Goal: Register for event/course

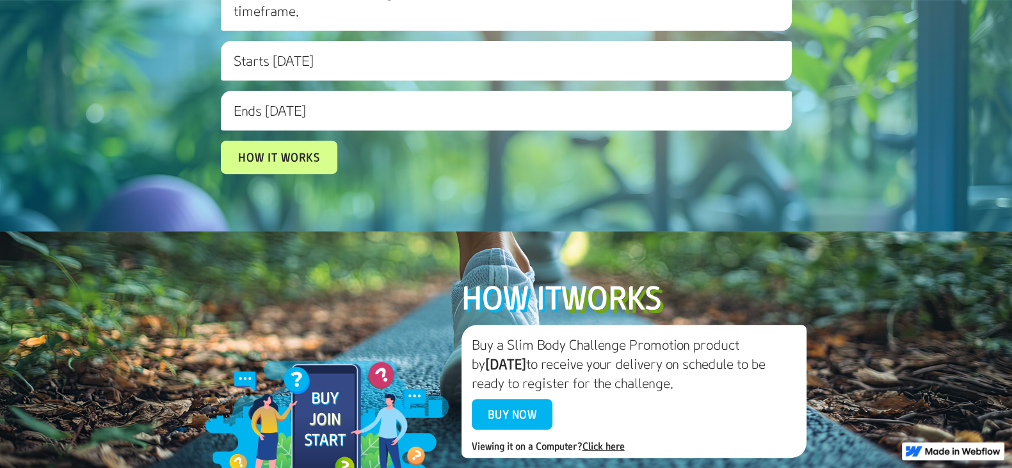
scroll to position [610, 0]
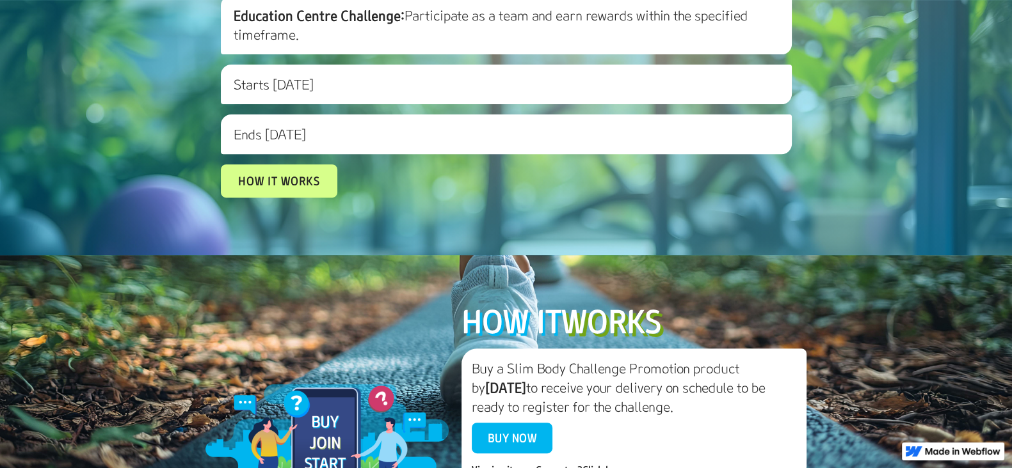
click at [326, 104] on h3 "Starts [DATE]" at bounding box center [506, 85] width 571 height 40
click at [304, 196] on link "How it works" at bounding box center [279, 181] width 105 height 30
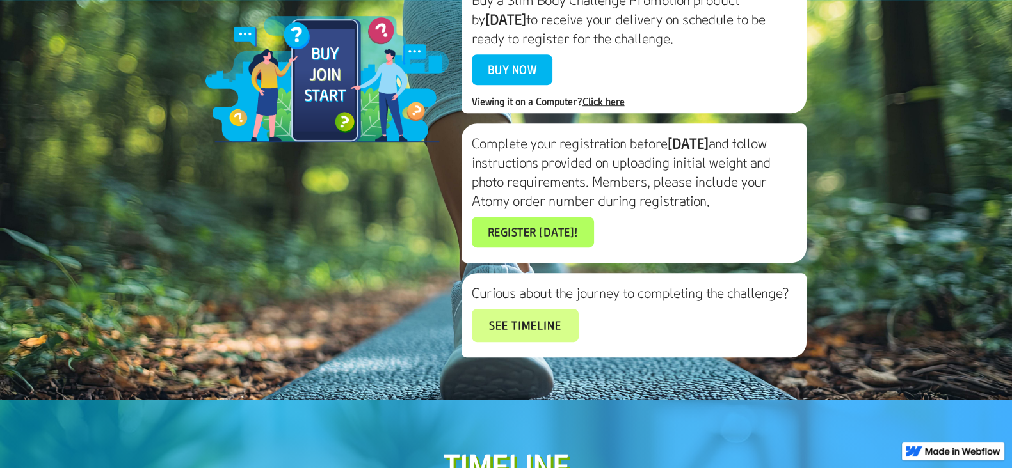
scroll to position [979, 0]
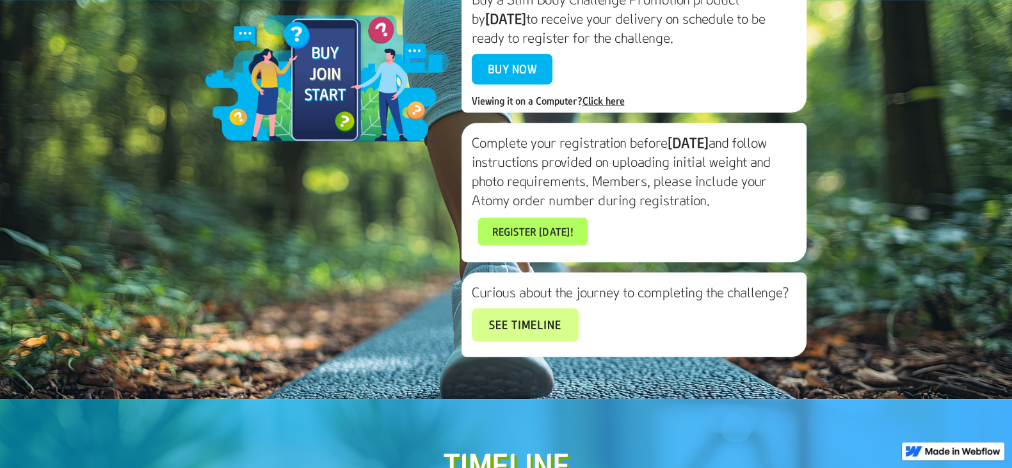
click at [514, 245] on link "Register [DATE]!" at bounding box center [532, 232] width 110 height 28
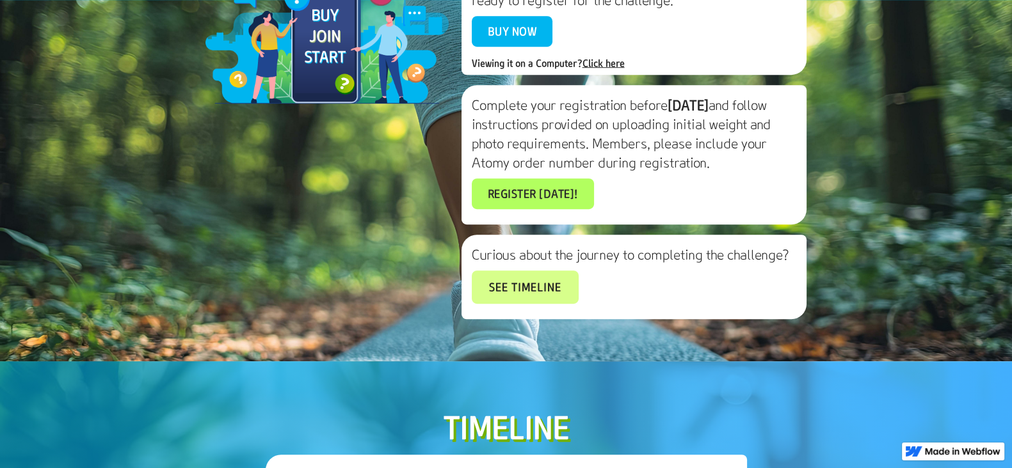
scroll to position [1051, 0]
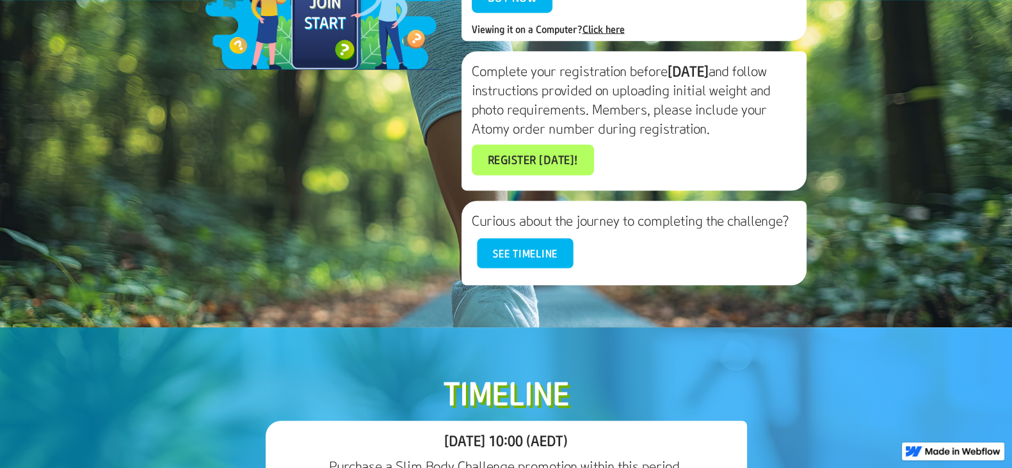
click at [548, 269] on link "See timeline" at bounding box center [525, 254] width 96 height 30
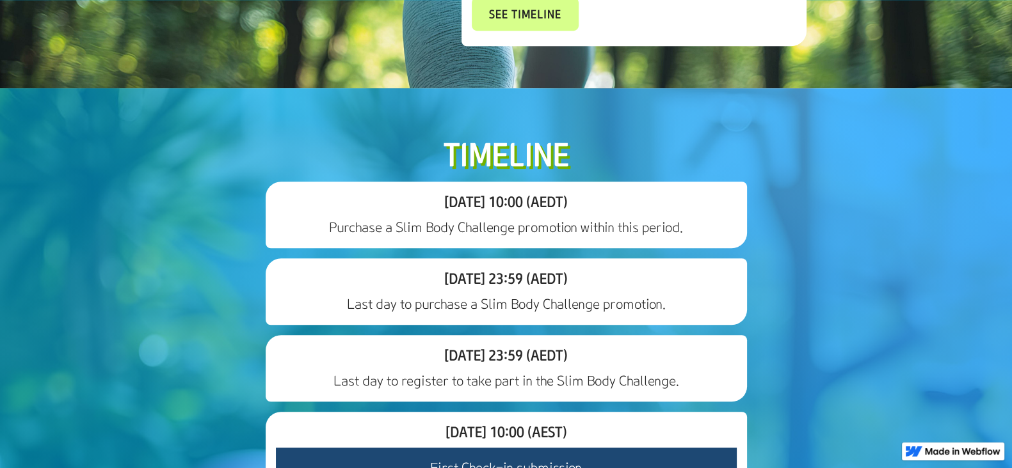
scroll to position [1163, 0]
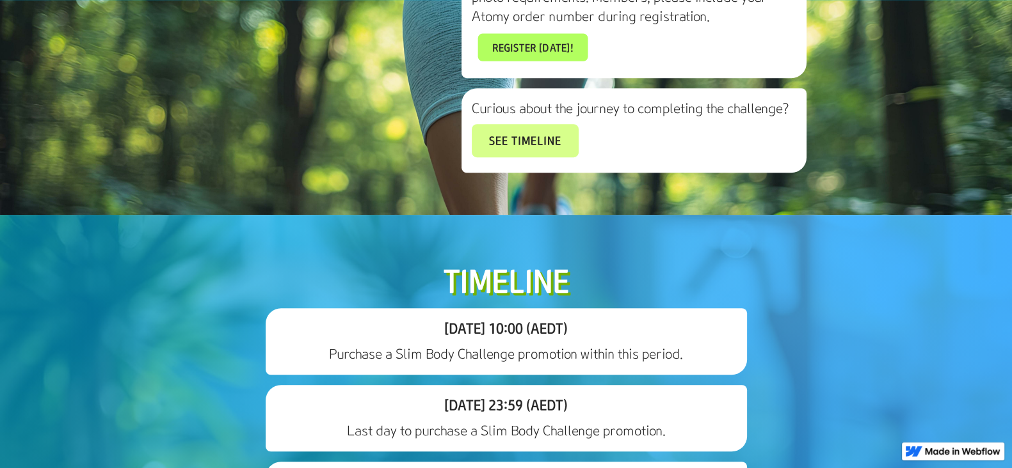
click at [493, 61] on link "Register [DATE]!" at bounding box center [532, 47] width 110 height 28
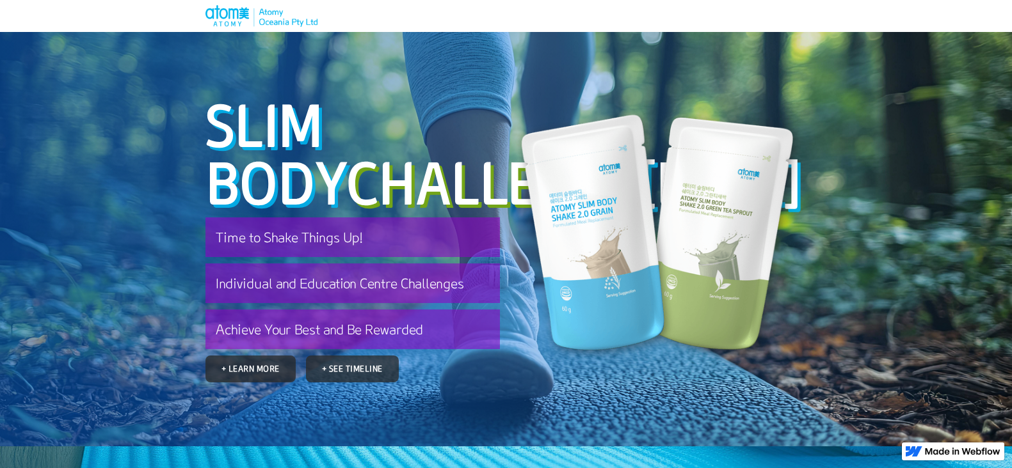
scroll to position [1163, 0]
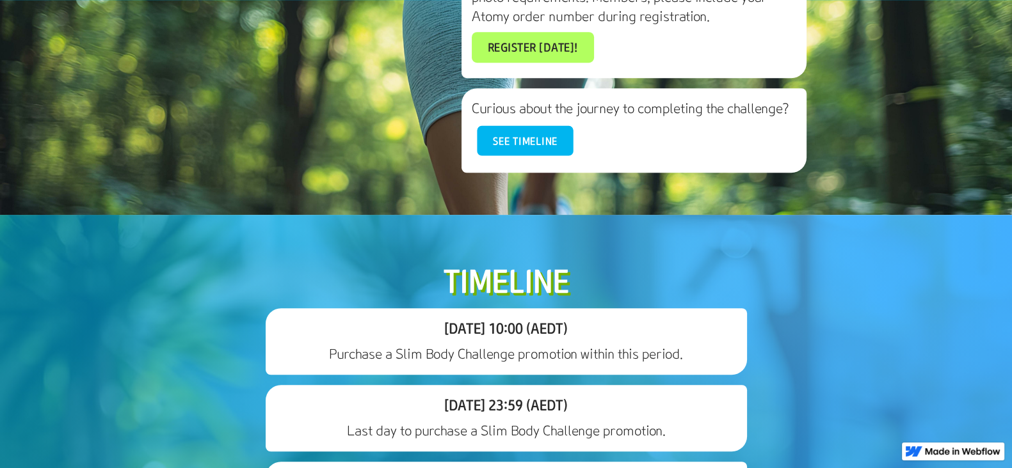
click at [496, 156] on link "See timeline" at bounding box center [525, 141] width 96 height 30
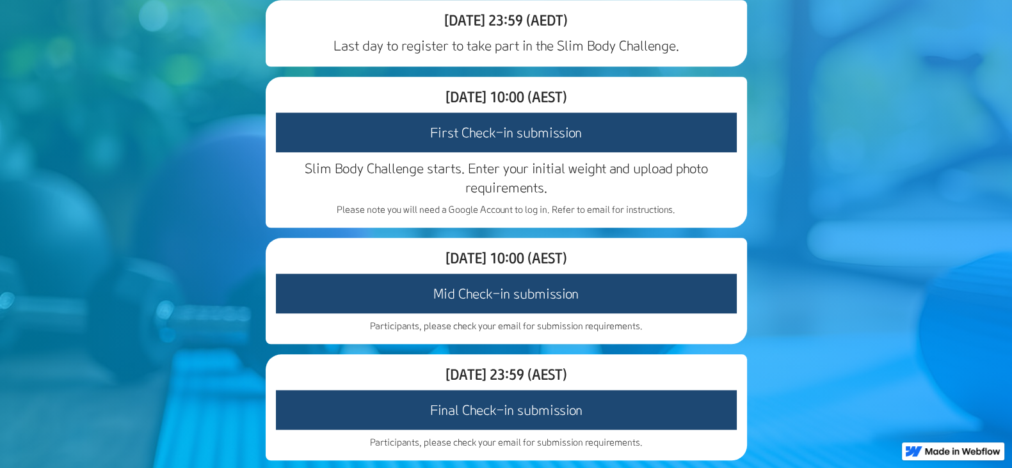
scroll to position [1572, 0]
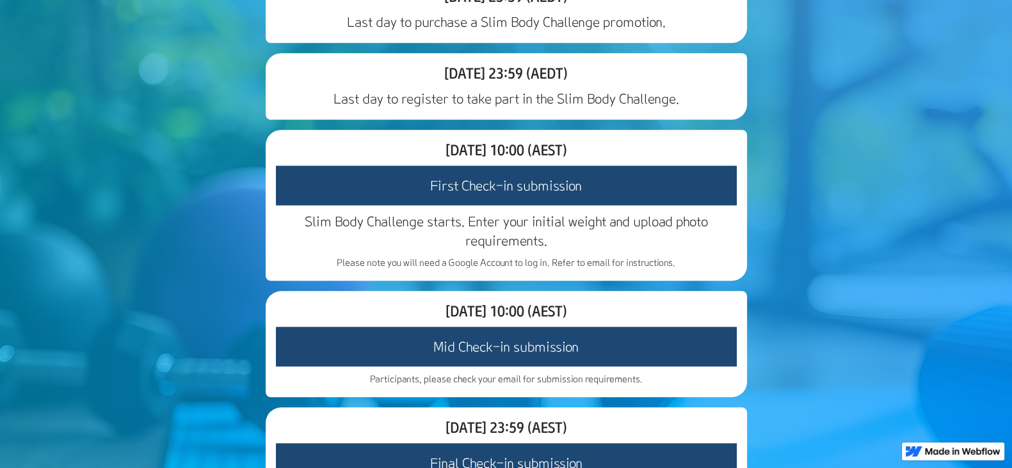
click at [810, 286] on section "Timeline [DATE] 10:00 (AEDT) Purchase a Slim Body Challenge promotion within th…" at bounding box center [506, 263] width 1012 height 915
click at [394, 205] on h3 "First Check-in submission" at bounding box center [506, 186] width 461 height 40
click at [459, 205] on h3 "First Check-in submission" at bounding box center [506, 186] width 461 height 40
drag, startPoint x: 577, startPoint y: 381, endPoint x: 679, endPoint y: 381, distance: 102.4
click at [679, 269] on p "Please note you will need a Google Account to log in. Refer to email for instru…" at bounding box center [506, 263] width 461 height 13
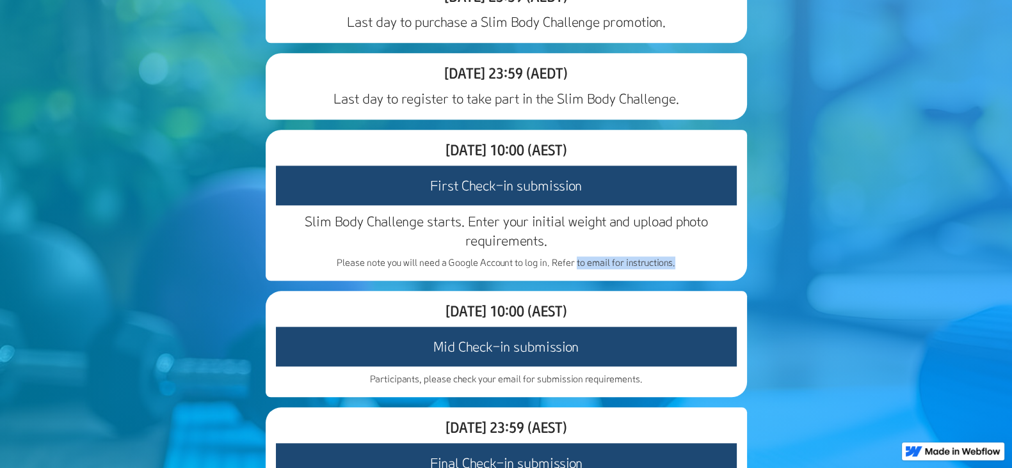
click at [690, 269] on p "Please note you will need a Google Account to log in. Refer to email for instru…" at bounding box center [506, 263] width 461 height 13
click at [522, 205] on h3 "First Check-in submission" at bounding box center [506, 186] width 461 height 40
click at [515, 205] on h3 "First Check-in submission" at bounding box center [506, 186] width 461 height 40
click at [509, 205] on h3 "First Check-in submission" at bounding box center [506, 186] width 461 height 40
click at [507, 205] on h3 "First Check-in submission" at bounding box center [506, 186] width 461 height 40
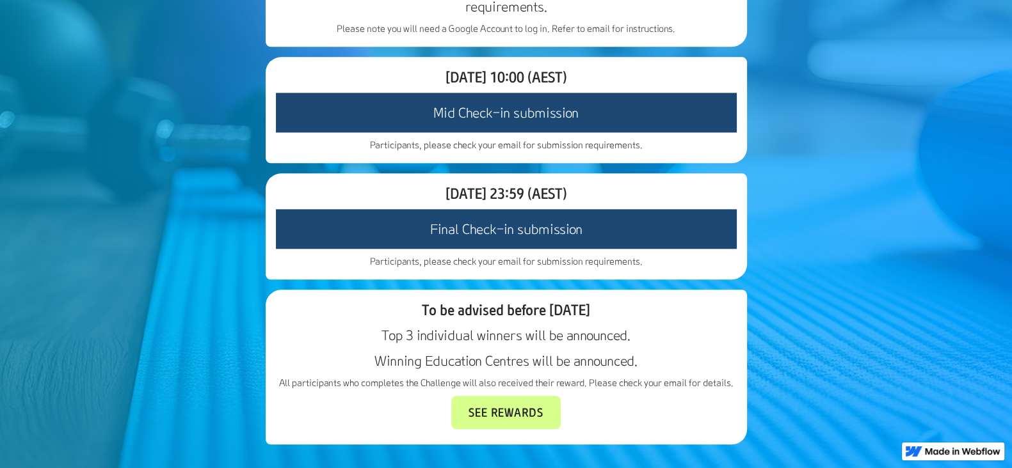
scroll to position [1812, 0]
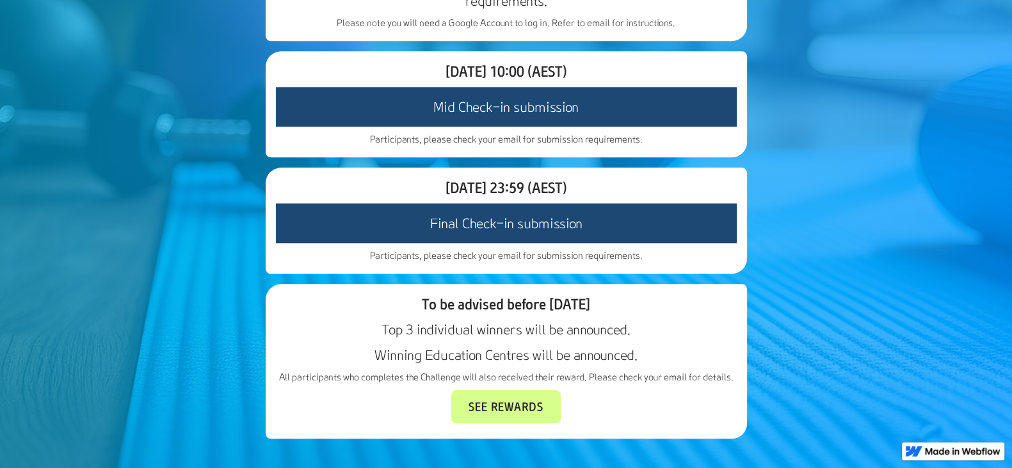
click at [570, 127] on h3 "Mid Check-in submission" at bounding box center [506, 107] width 461 height 40
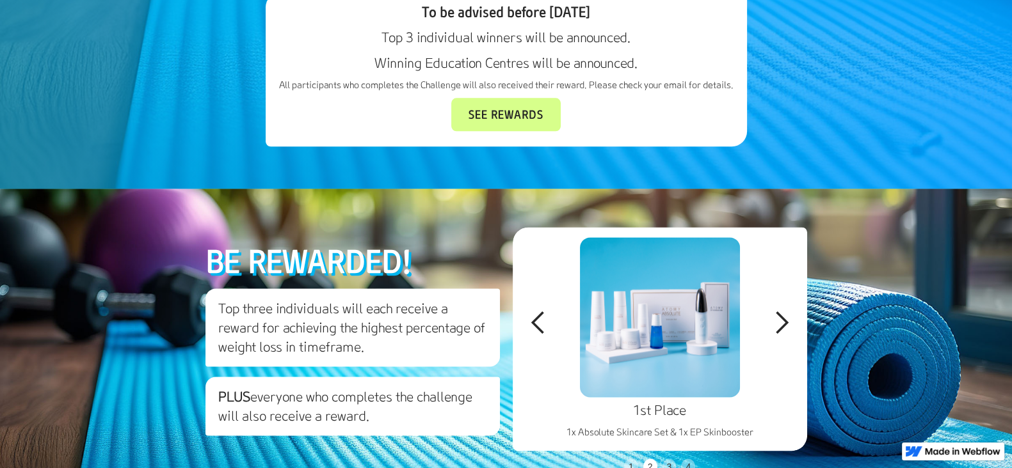
scroll to position [2292, 0]
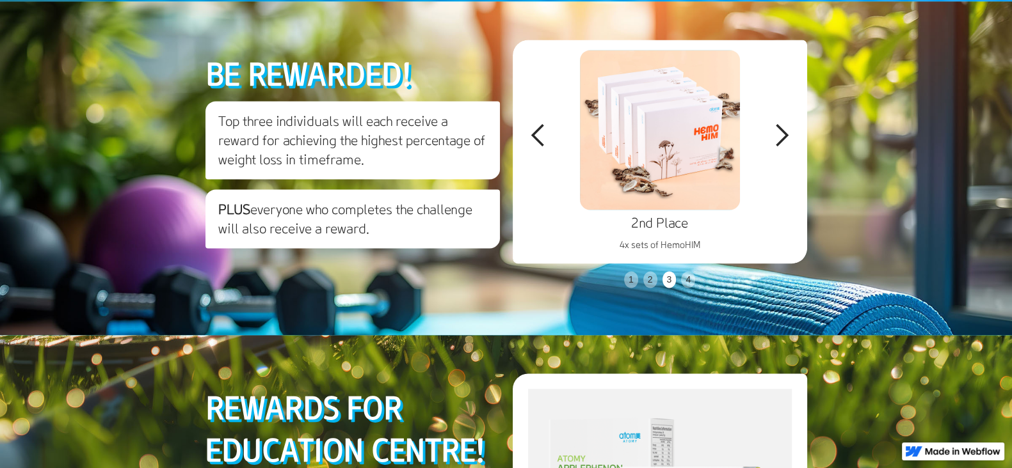
click at [547, 232] on div "previous slide" at bounding box center [538, 136] width 51 height 192
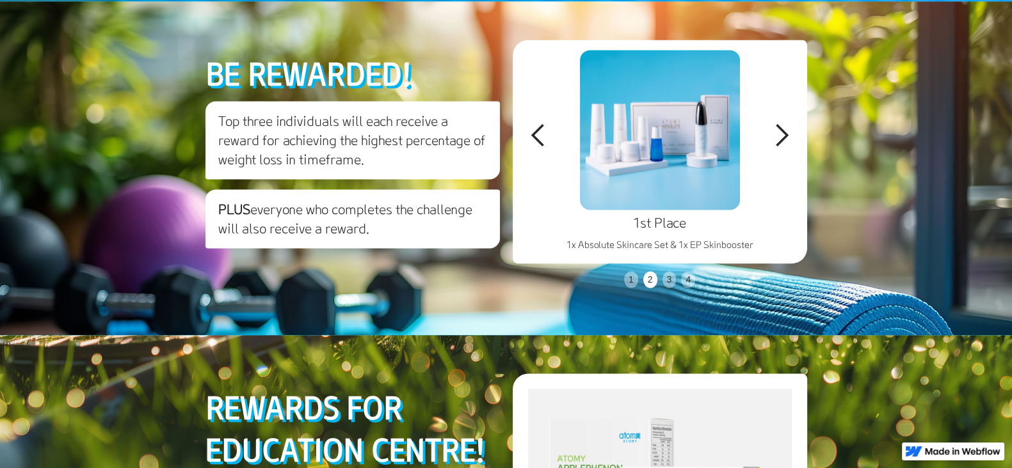
click at [809, 232] on div "Everyone who completes the challenge 1x Applephenon Jelly Stick & 1x Vitamin C …" at bounding box center [659, 136] width 307 height 192
click at [789, 148] on div "next slide" at bounding box center [782, 136] width 26 height 26
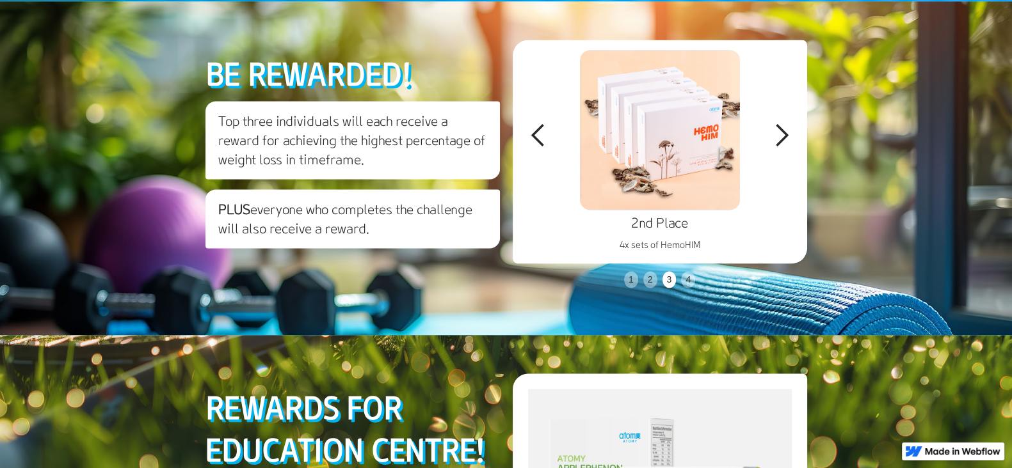
click at [790, 148] on div "next slide" at bounding box center [782, 136] width 26 height 26
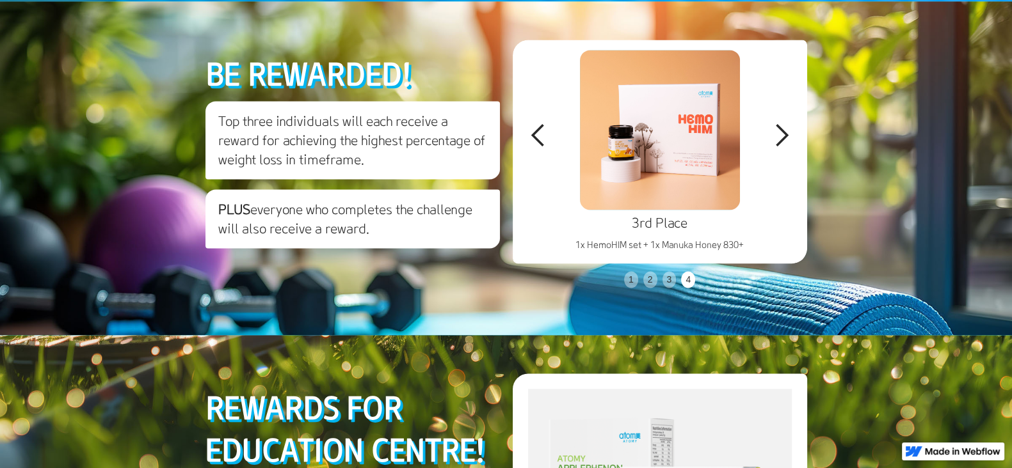
click at [790, 148] on div "next slide" at bounding box center [782, 136] width 26 height 26
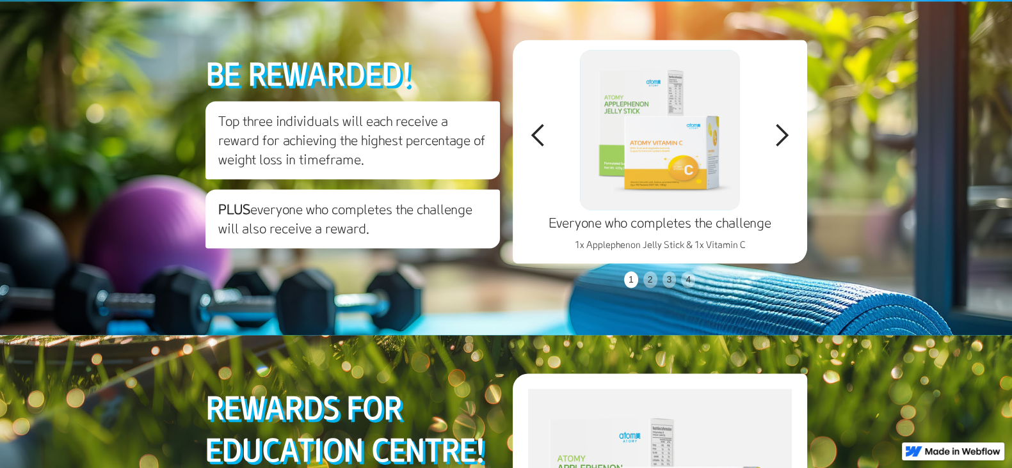
click at [790, 148] on div "next slide" at bounding box center [782, 136] width 26 height 26
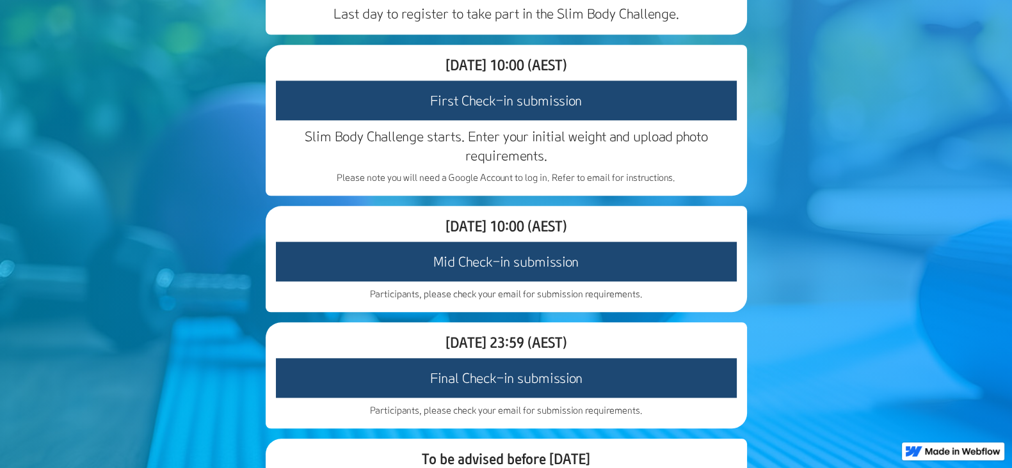
scroll to position [1572, 0]
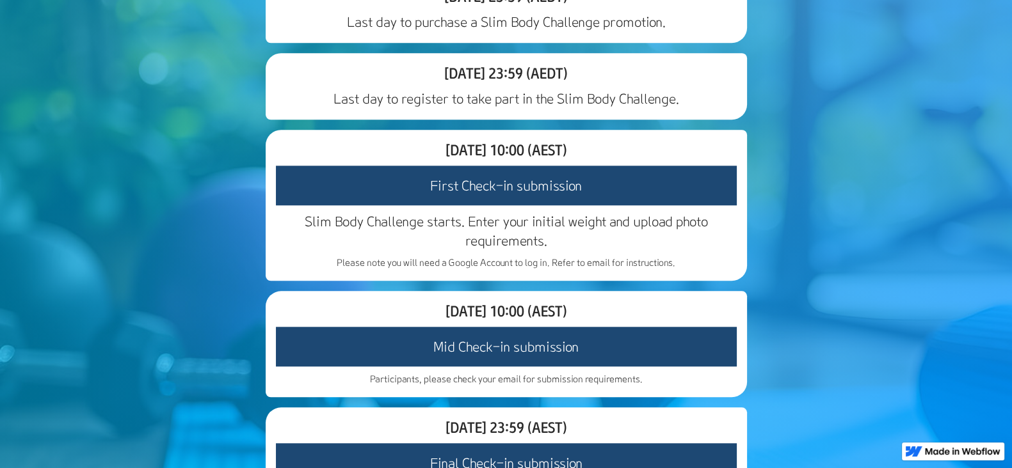
click at [534, 205] on h3 "First Check-in submission" at bounding box center [506, 186] width 461 height 40
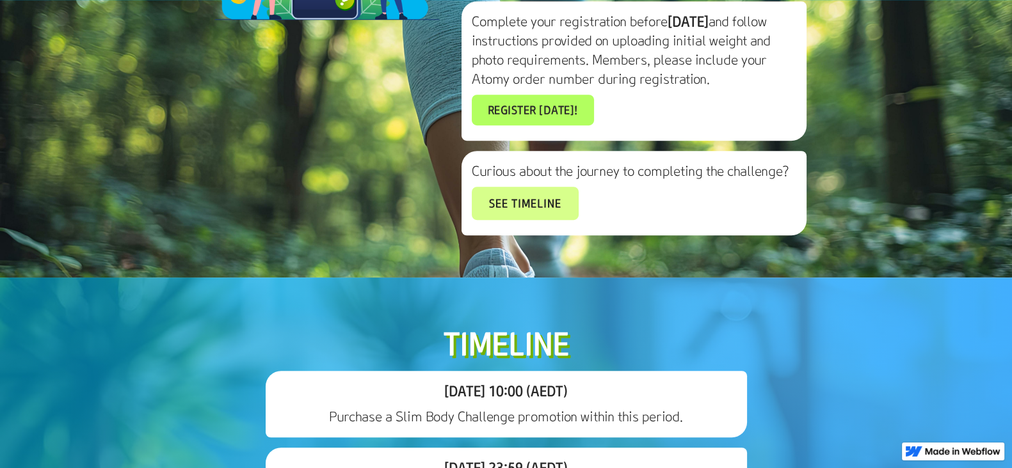
scroll to position [1252, 0]
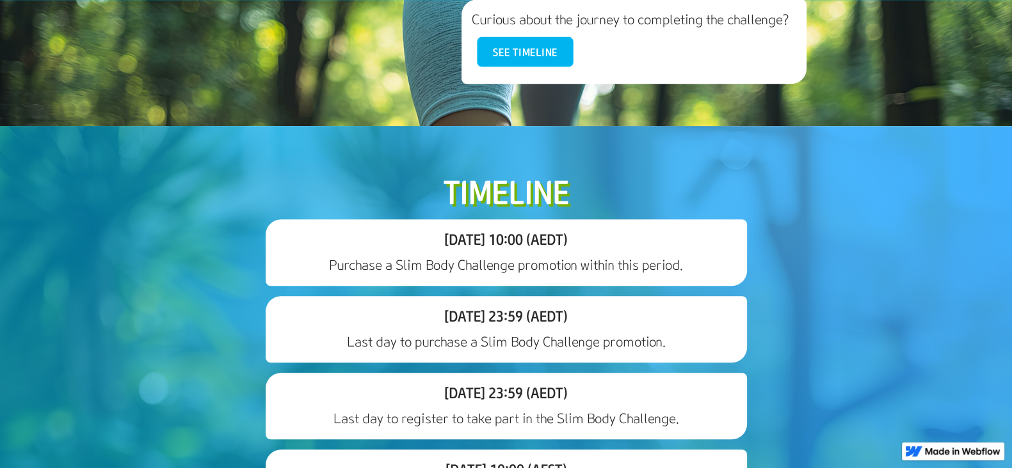
click at [539, 67] on link "See timeline" at bounding box center [525, 52] width 96 height 30
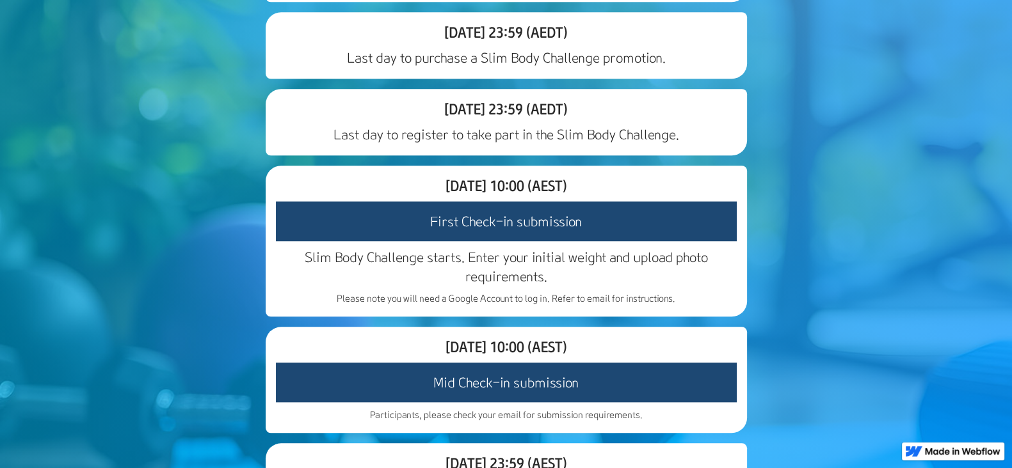
scroll to position [1616, 0]
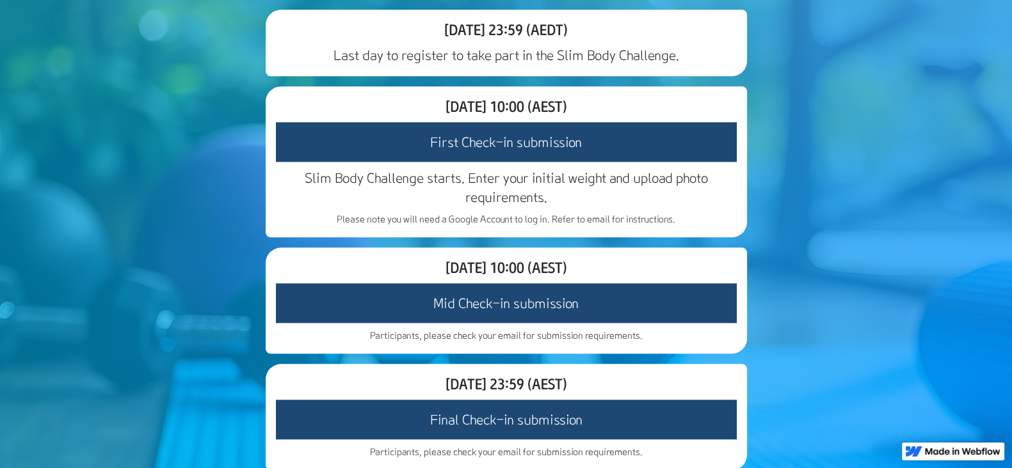
click at [547, 162] on h3 "First Check-in submission" at bounding box center [506, 142] width 461 height 40
click at [544, 162] on h3 "First Check-in submission" at bounding box center [506, 142] width 461 height 40
click at [534, 162] on h3 "First Check-in submission" at bounding box center [506, 142] width 461 height 40
click at [538, 162] on h3 "First Check-in submission" at bounding box center [506, 142] width 461 height 40
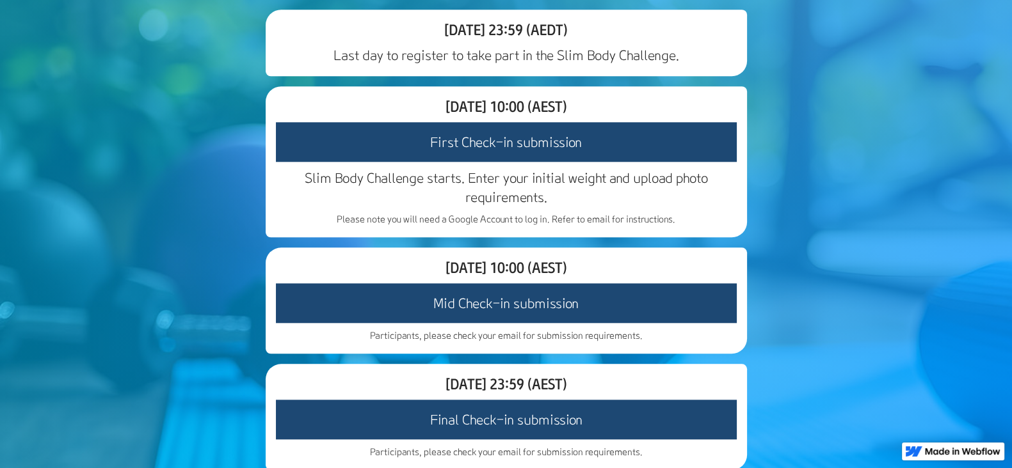
click at [541, 162] on h3 "First Check-in submission" at bounding box center [506, 142] width 461 height 40
click at [622, 162] on h3 "First Check-in submission" at bounding box center [506, 142] width 461 height 40
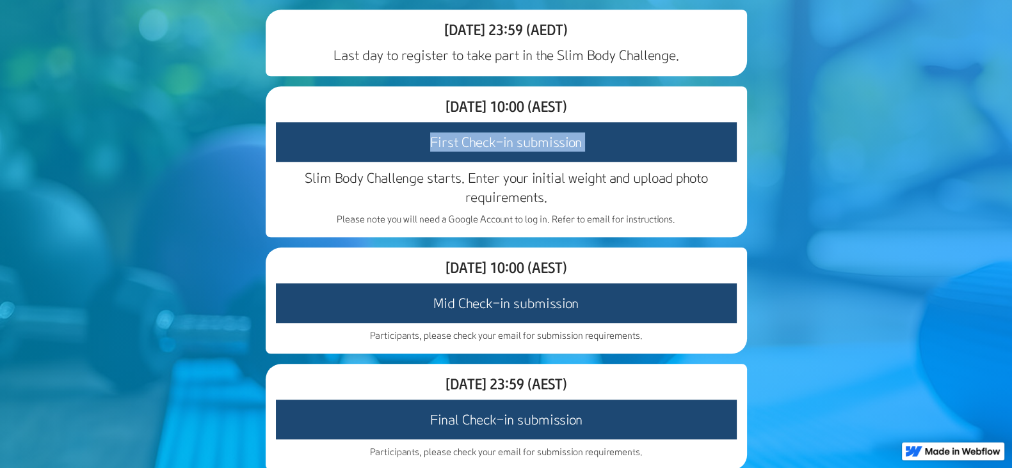
click at [628, 162] on h3 "First Check-in submission" at bounding box center [506, 142] width 461 height 40
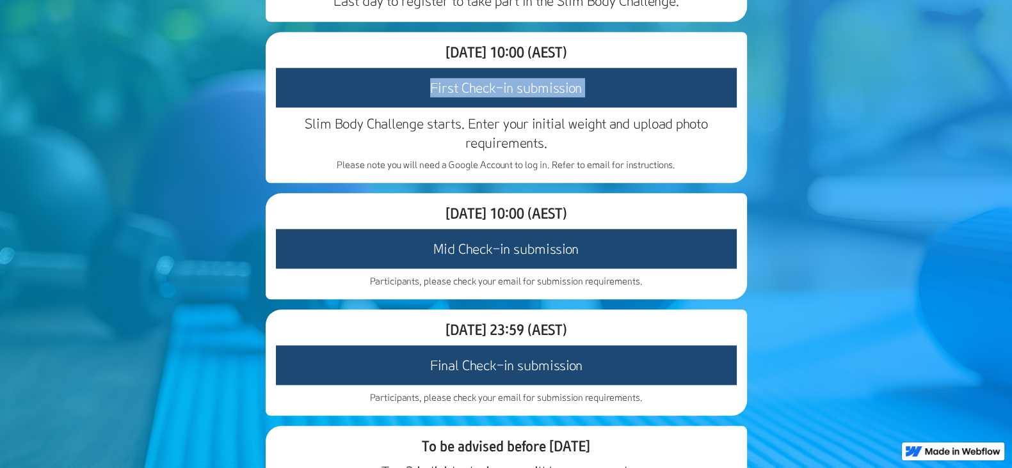
scroll to position [1696, 0]
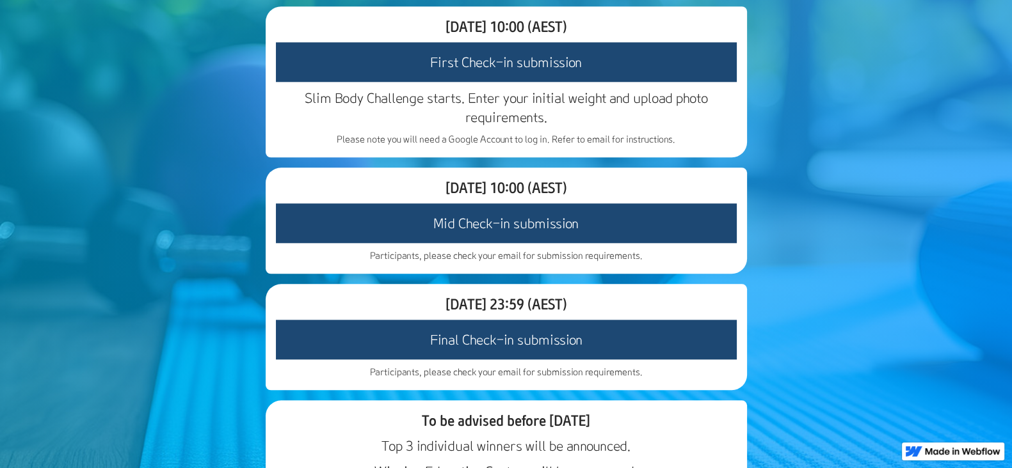
click at [594, 243] on h3 "Mid Check-in submission" at bounding box center [506, 224] width 461 height 40
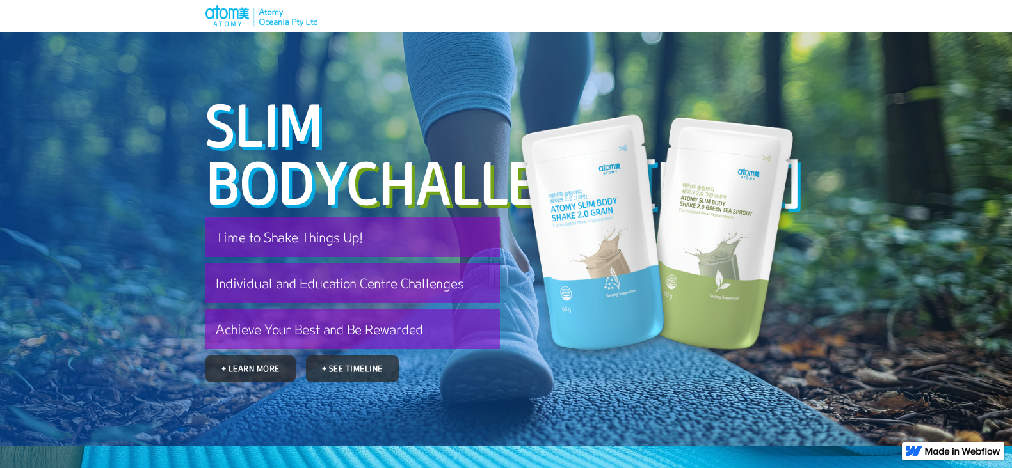
scroll to position [1492, 0]
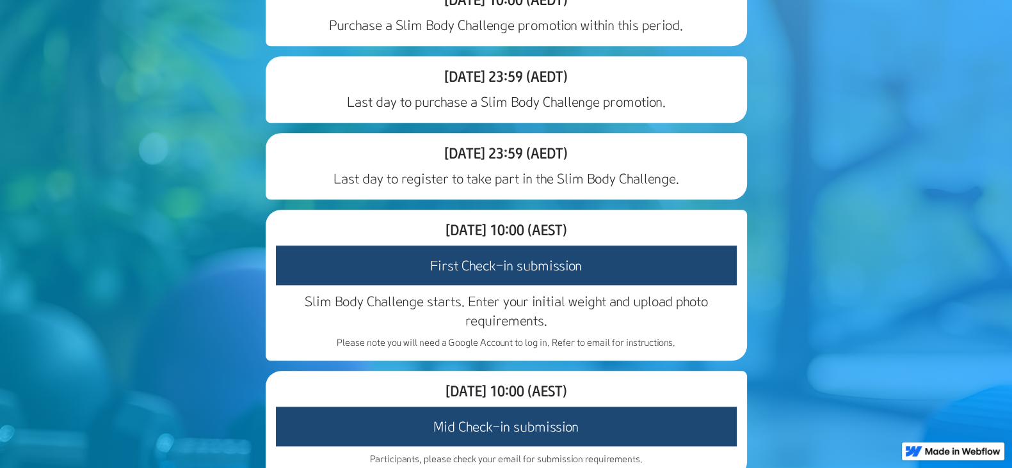
click at [619, 285] on h3 "First Check-in submission" at bounding box center [506, 266] width 461 height 40
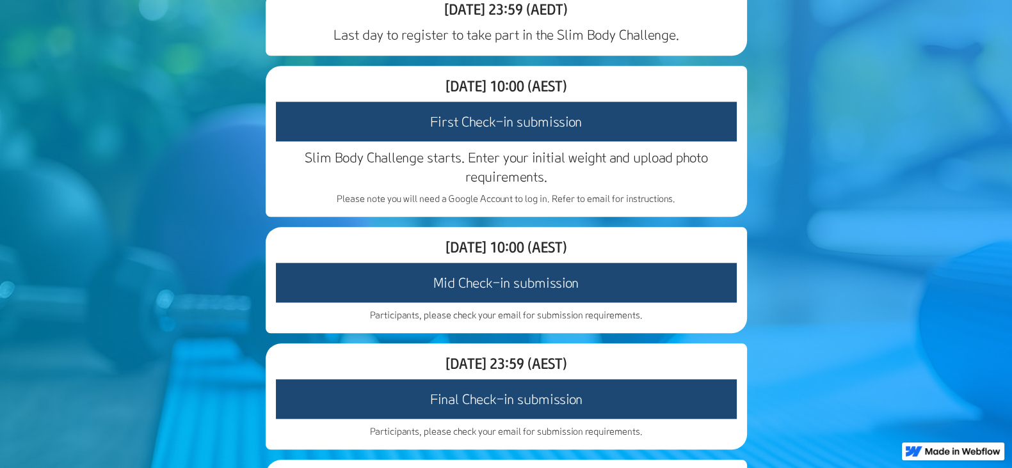
scroll to position [1652, 0]
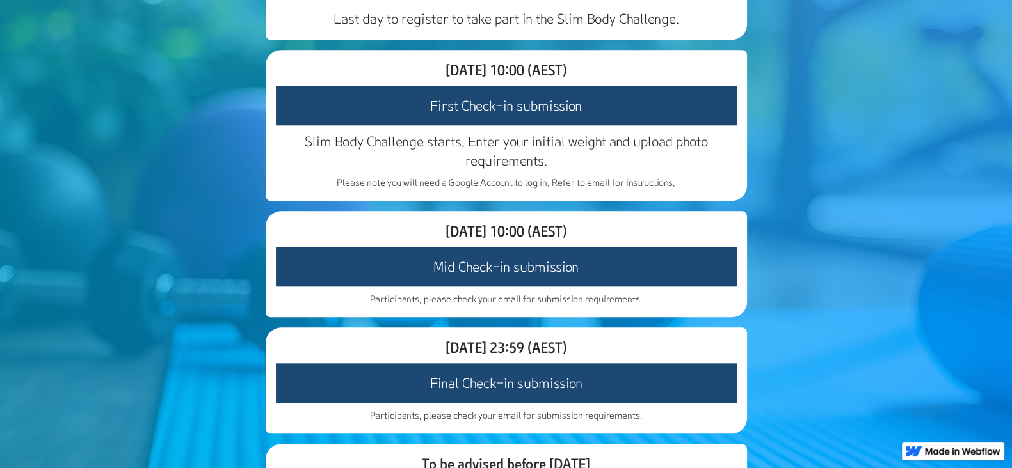
click at [546, 125] on h3 "First Check-in submission" at bounding box center [506, 106] width 461 height 40
click at [545, 125] on h3 "First Check-in submission" at bounding box center [506, 106] width 461 height 40
click at [546, 125] on h3 "First Check-in submission" at bounding box center [506, 106] width 461 height 40
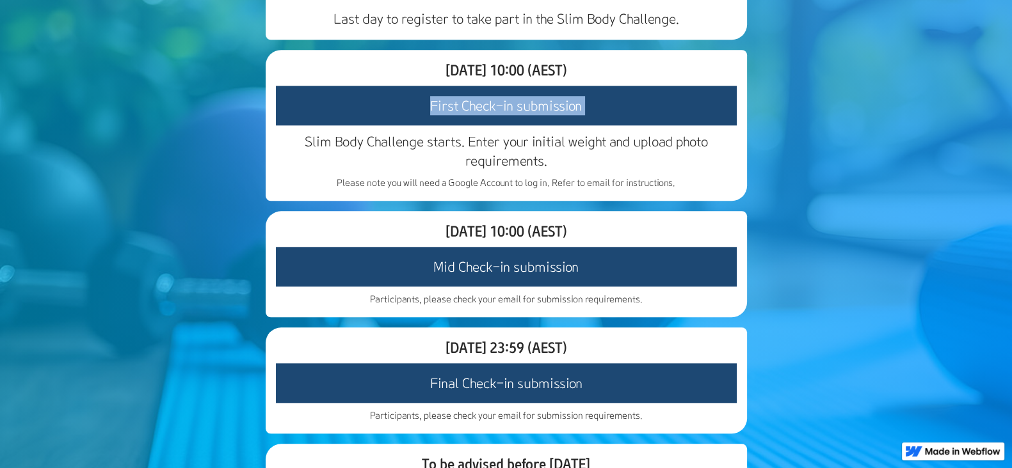
click at [542, 125] on h3 "First Check-in submission" at bounding box center [506, 106] width 461 height 40
click at [541, 125] on h3 "First Check-in submission" at bounding box center [506, 106] width 461 height 40
click at [500, 125] on h3 "First Check-in submission" at bounding box center [506, 106] width 461 height 40
click at [503, 125] on h3 "First Check-in submission" at bounding box center [506, 106] width 461 height 40
click at [506, 125] on h3 "First Check-in submission" at bounding box center [506, 106] width 461 height 40
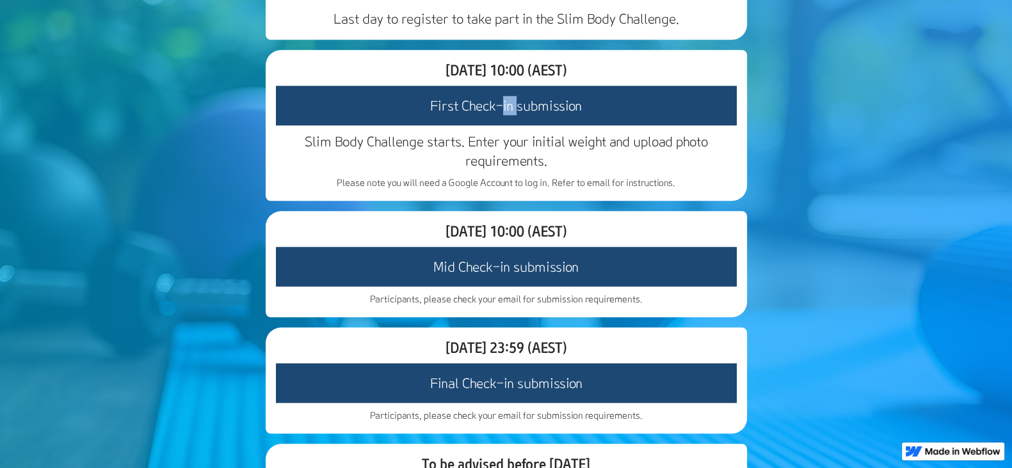
click at [506, 125] on h3 "First Check-in submission" at bounding box center [506, 106] width 461 height 40
click at [507, 125] on h3 "First Check-in submission" at bounding box center [506, 106] width 461 height 40
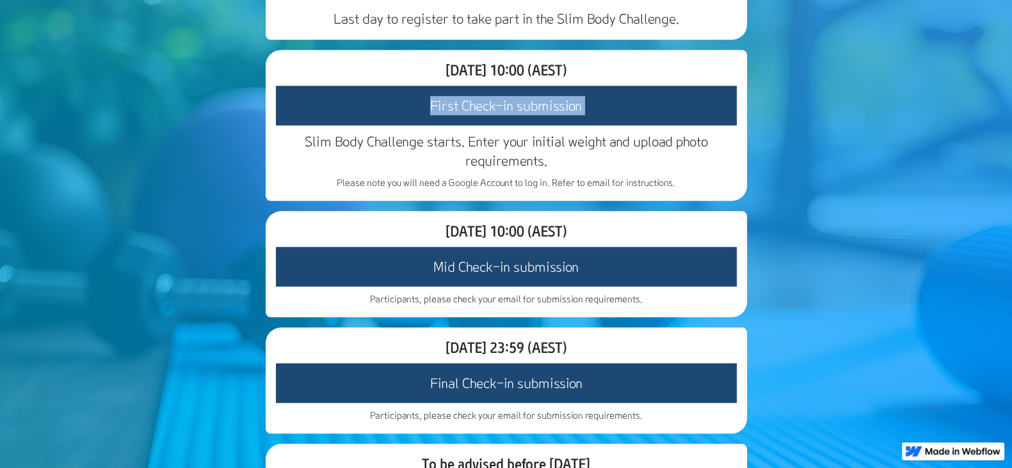
click at [507, 125] on h3 "First Check-in submission" at bounding box center [506, 106] width 461 height 40
click at [509, 125] on h3 "First Check-in submission" at bounding box center [506, 106] width 461 height 40
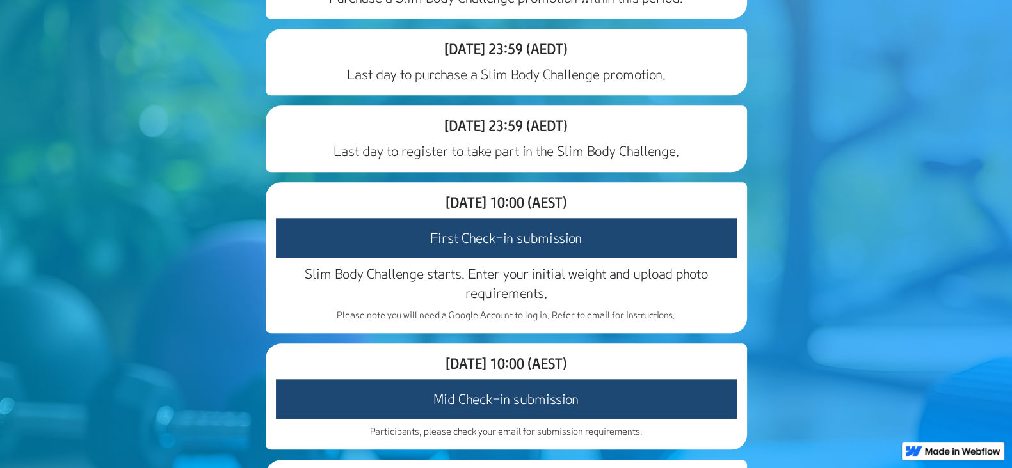
scroll to position [1492, 0]
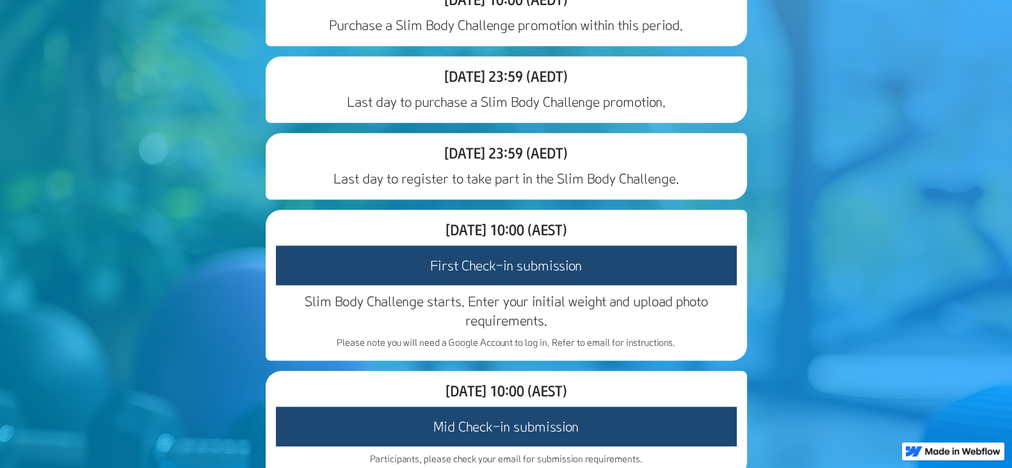
click at [250, 90] on div "Timeline [DATE] 10:00 (AEDT) Purchase a Slim Body Challenge promotion within th…" at bounding box center [506, 350] width 602 height 838
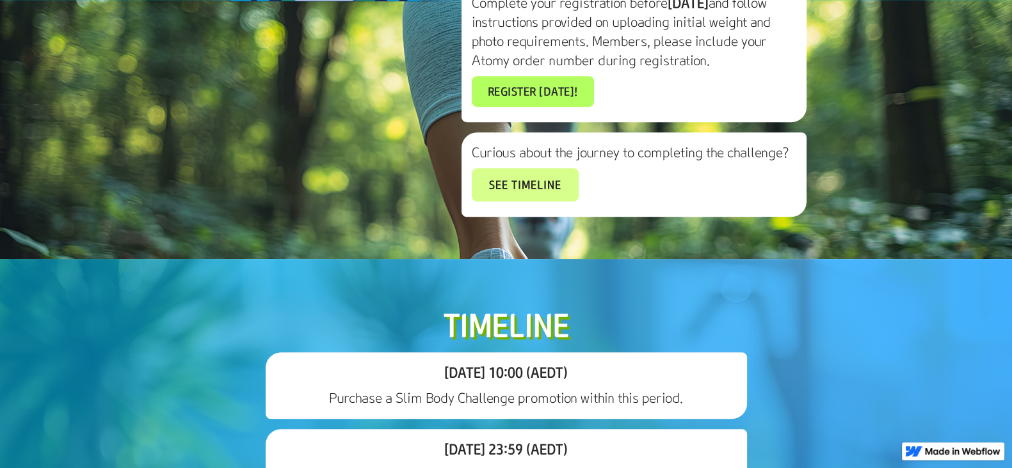
scroll to position [1119, 0]
click at [298, 204] on div "HOW IT WORKS Buy a Slim Body Challenge Promotion product by [DATE] to receive y…" at bounding box center [506, 2] width 614 height 449
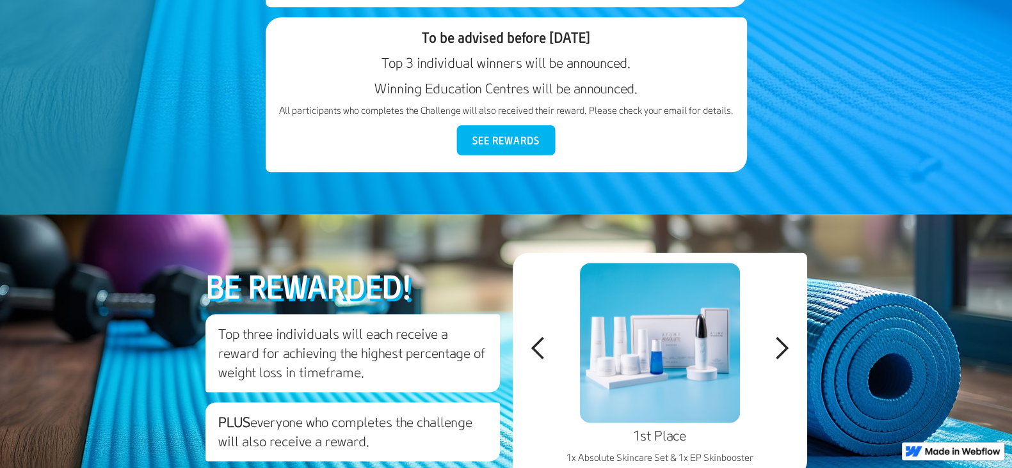
click at [483, 156] on link "See Rewards" at bounding box center [506, 140] width 99 height 30
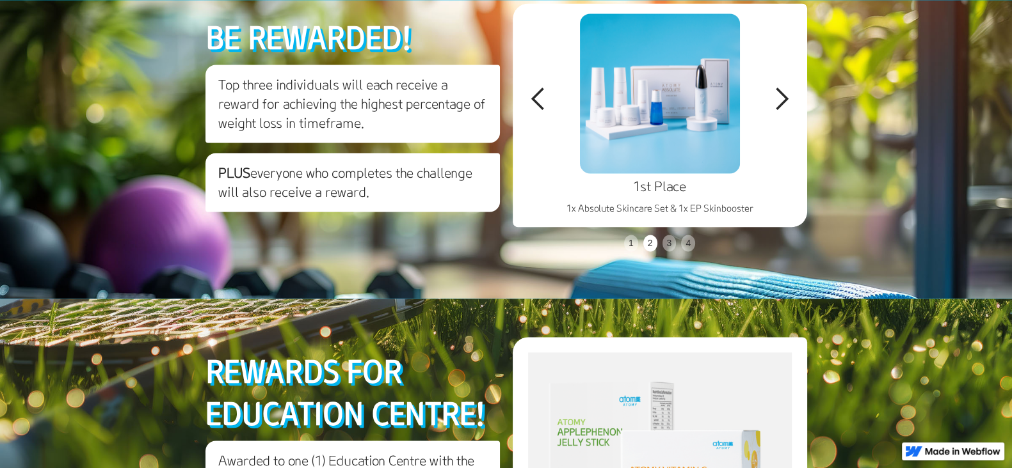
scroll to position [2247, 0]
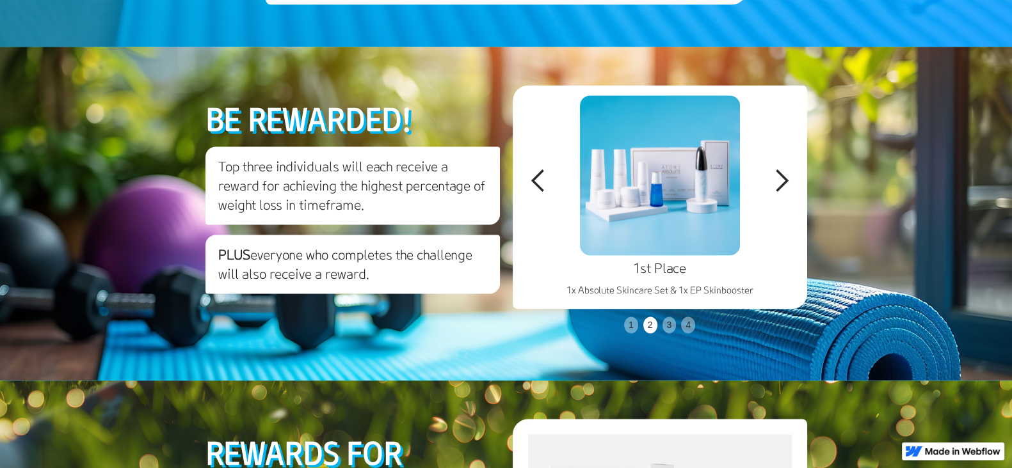
click at [769, 277] on div "next slide" at bounding box center [781, 181] width 51 height 192
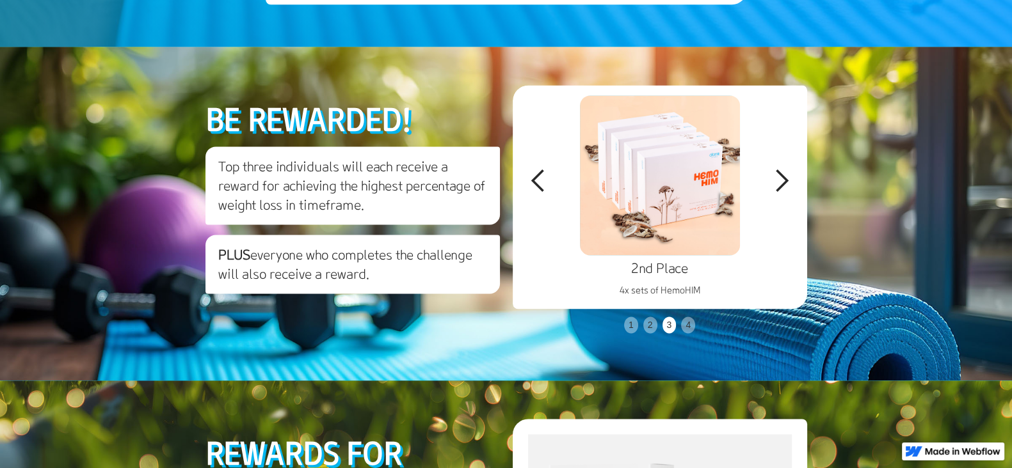
click at [769, 277] on div "next slide" at bounding box center [781, 181] width 51 height 192
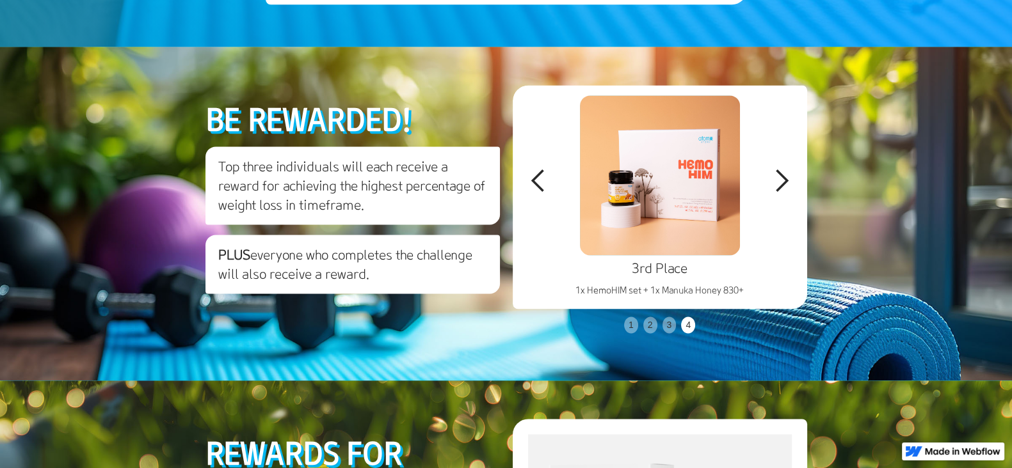
click at [769, 277] on div "next slide" at bounding box center [781, 181] width 51 height 192
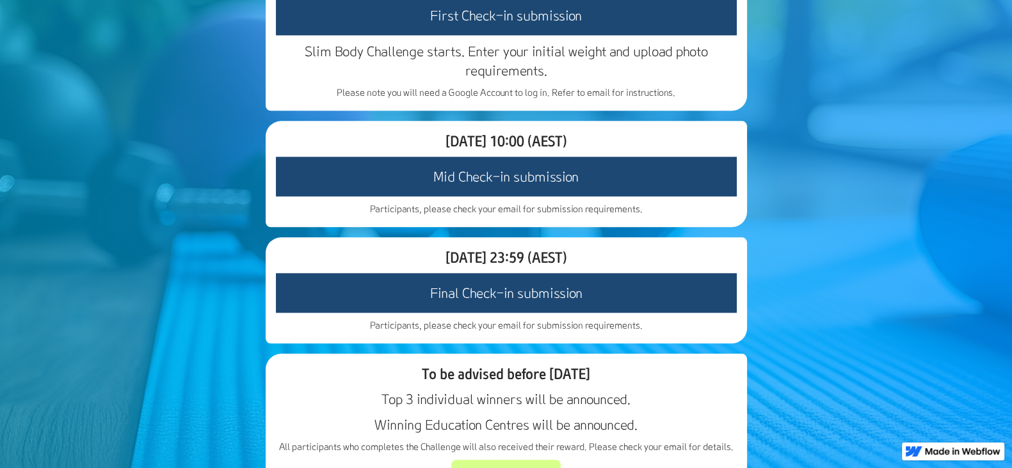
scroll to position [1767, 0]
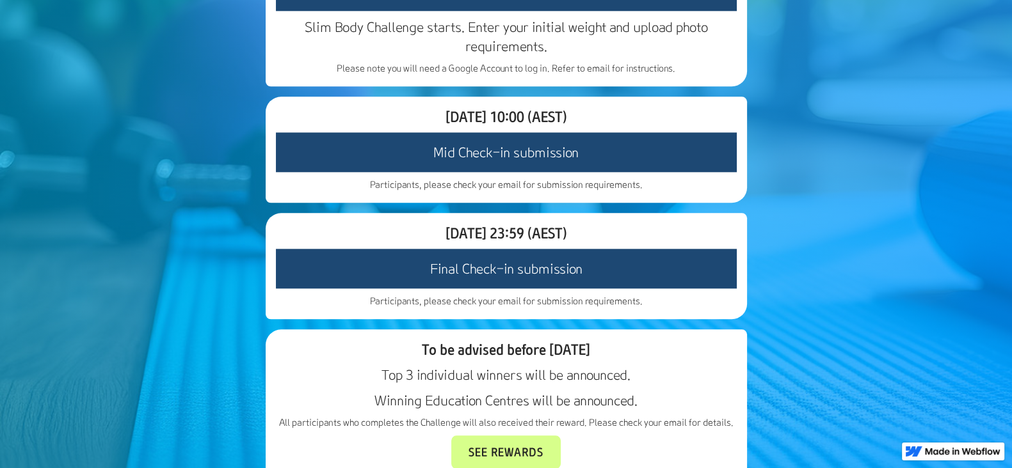
click at [189, 351] on section "Timeline [DATE] 10:00 (AEDT) Purchase a Slim Body Challenge promotion within th…" at bounding box center [506, 69] width 1012 height 915
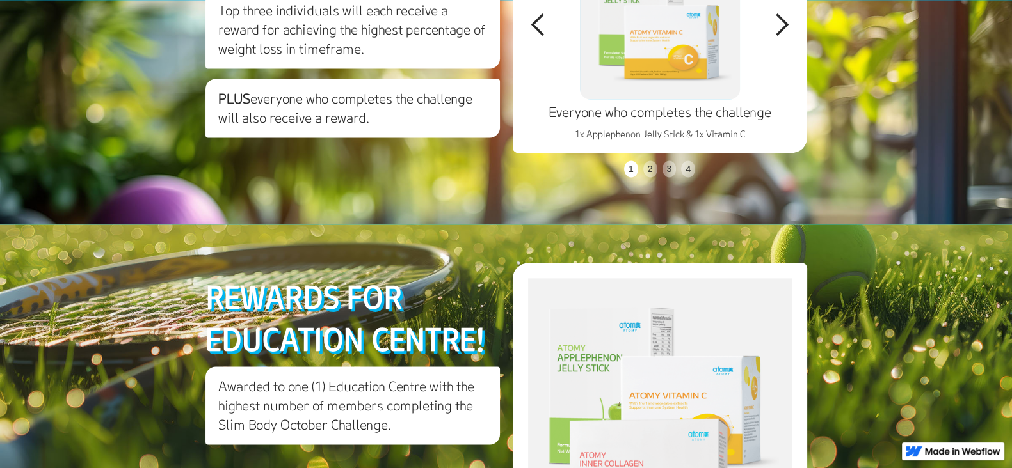
scroll to position [2407, 0]
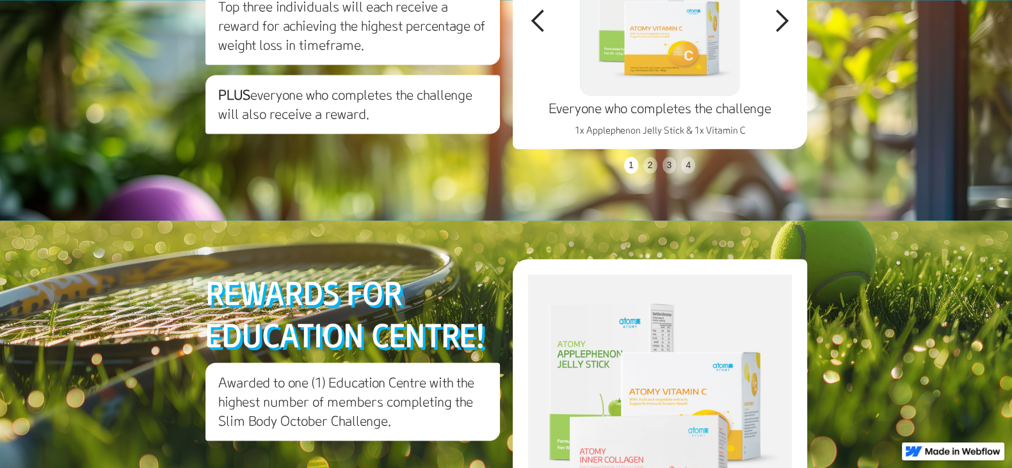
click at [522, 117] on div "previous slide" at bounding box center [538, 21] width 51 height 192
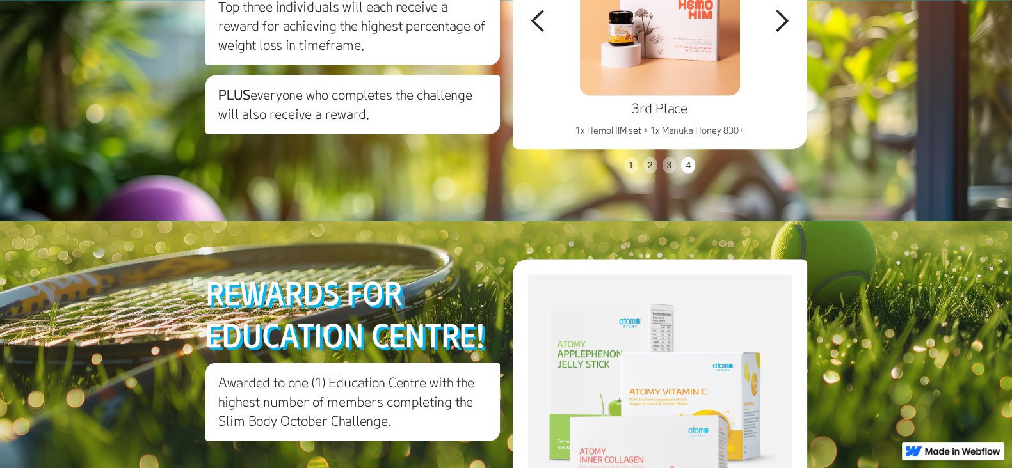
click at [524, 117] on div "previous slide" at bounding box center [538, 21] width 51 height 192
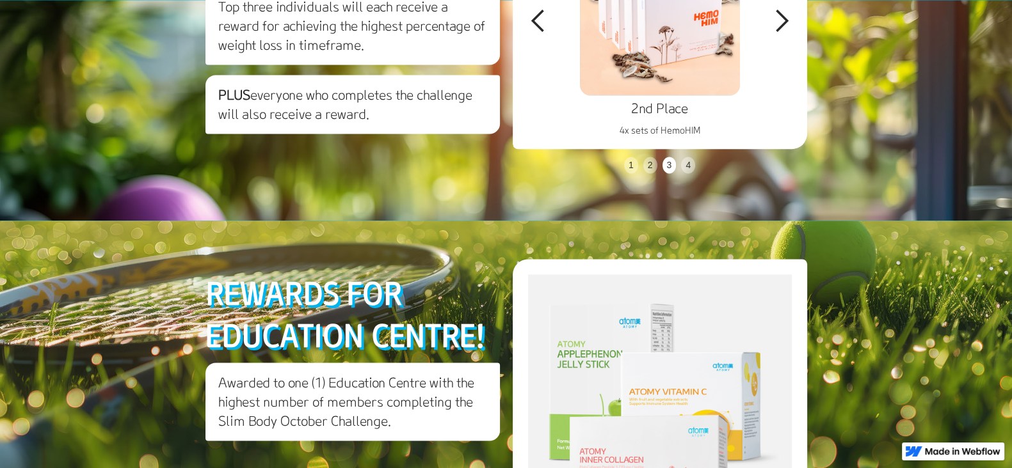
click at [524, 117] on div "previous slide" at bounding box center [538, 21] width 51 height 192
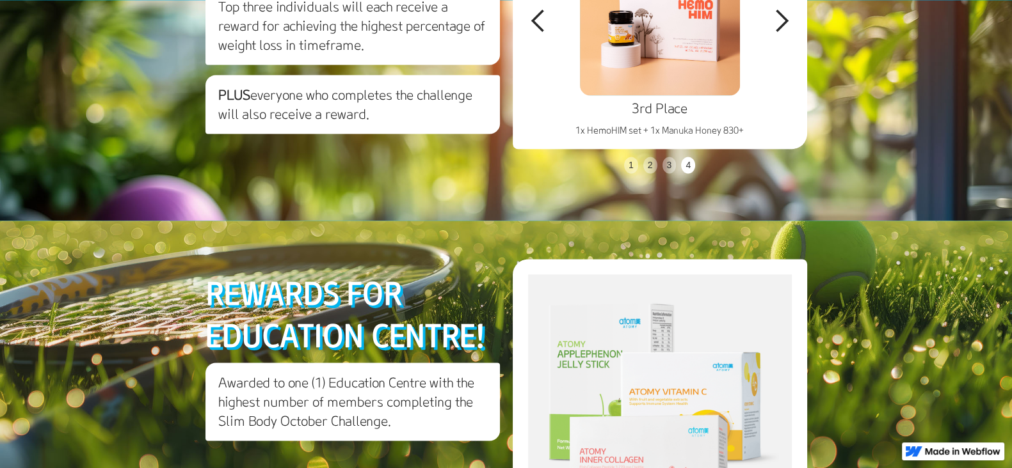
drag, startPoint x: 543, startPoint y: 211, endPoint x: 553, endPoint y: 208, distance: 10.1
click at [545, 117] on div "previous slide" at bounding box center [538, 21] width 51 height 192
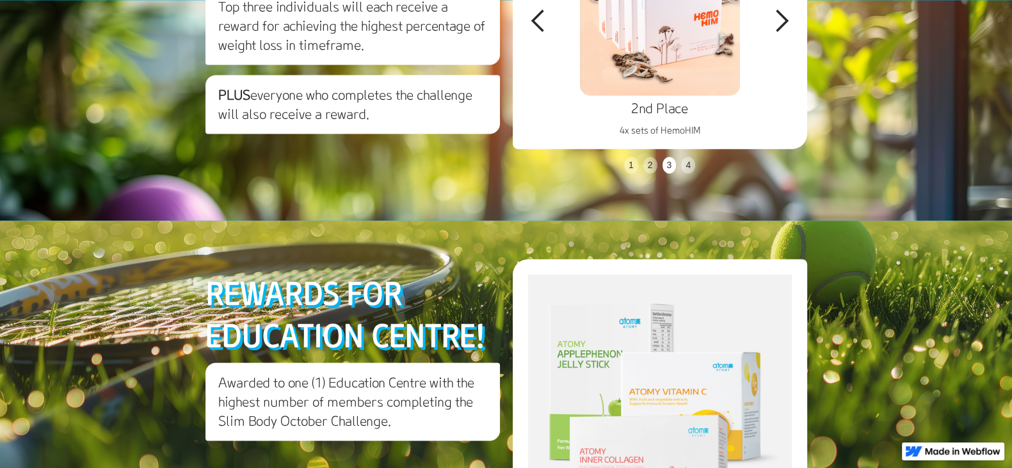
click at [778, 34] on div "next slide" at bounding box center [782, 21] width 26 height 26
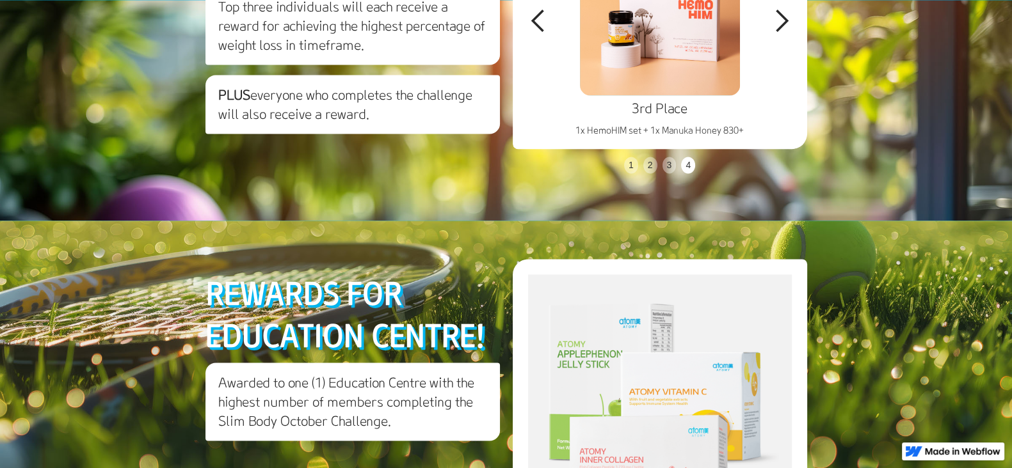
click at [776, 34] on div "next slide" at bounding box center [782, 21] width 26 height 26
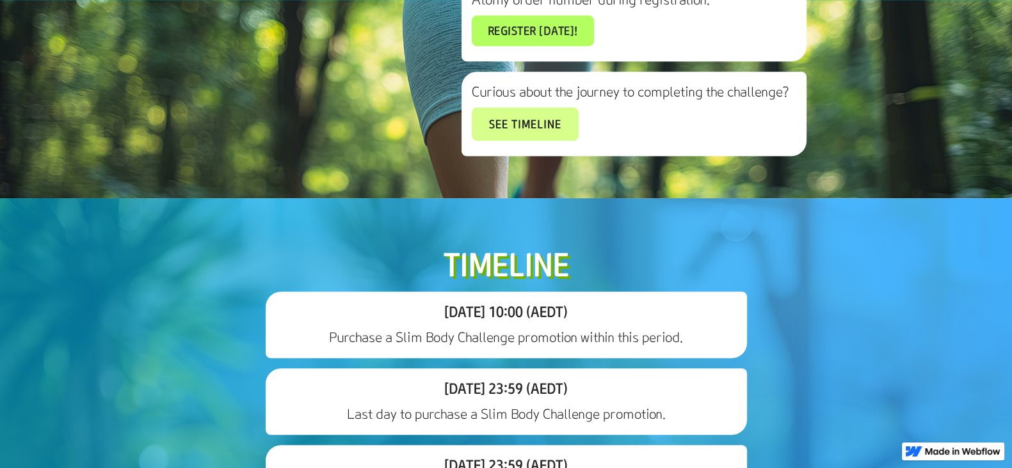
scroll to position [1047, 0]
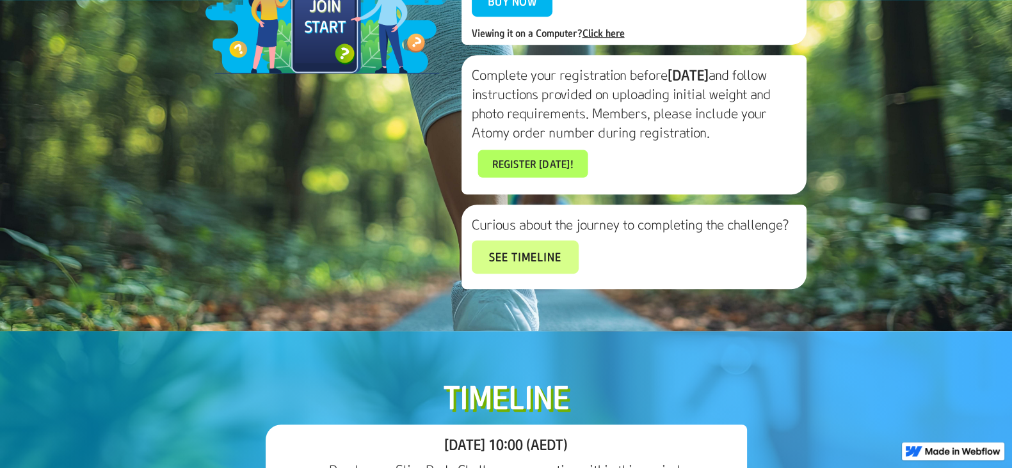
click at [526, 177] on link "Register [DATE]!" at bounding box center [532, 164] width 110 height 28
